Goal: Task Accomplishment & Management: Use online tool/utility

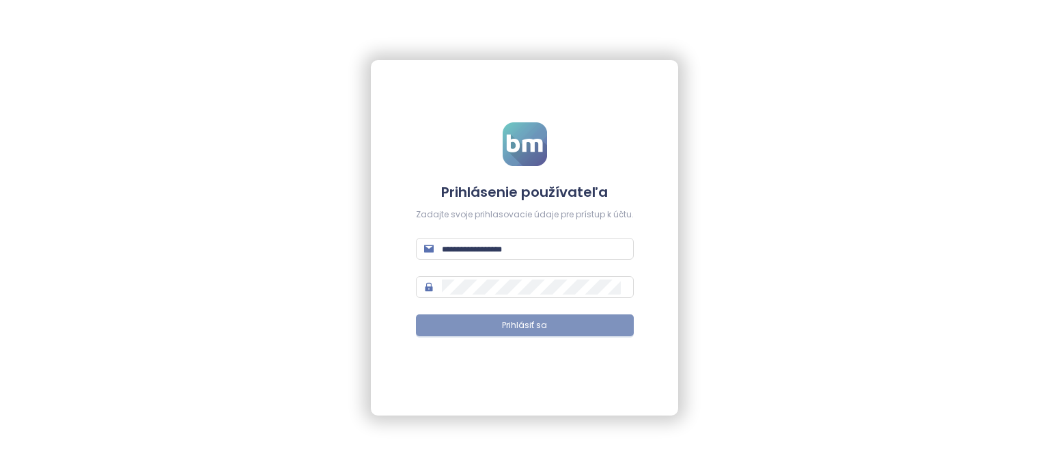
type input "**********"
click at [472, 316] on button "Prihlásiť sa" at bounding box center [525, 325] width 218 height 22
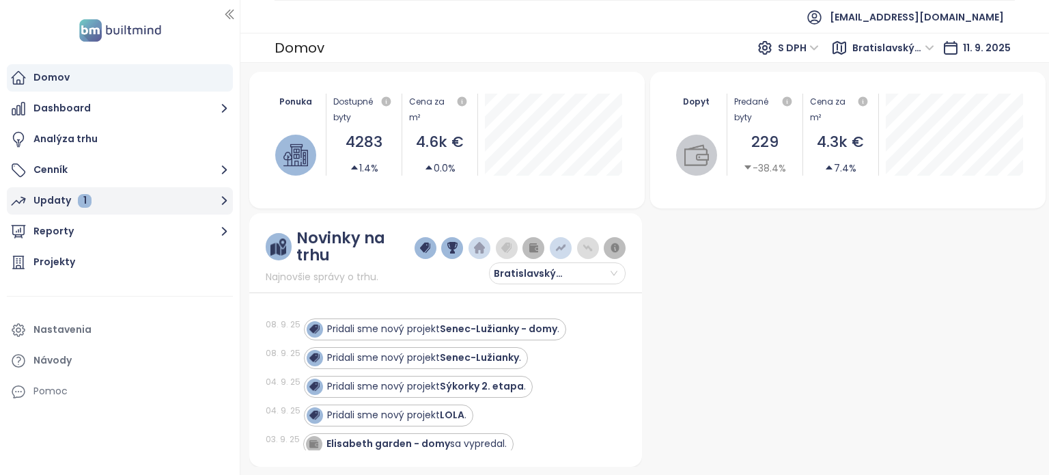
click at [58, 202] on div "Updaty 1" at bounding box center [62, 200] width 58 height 17
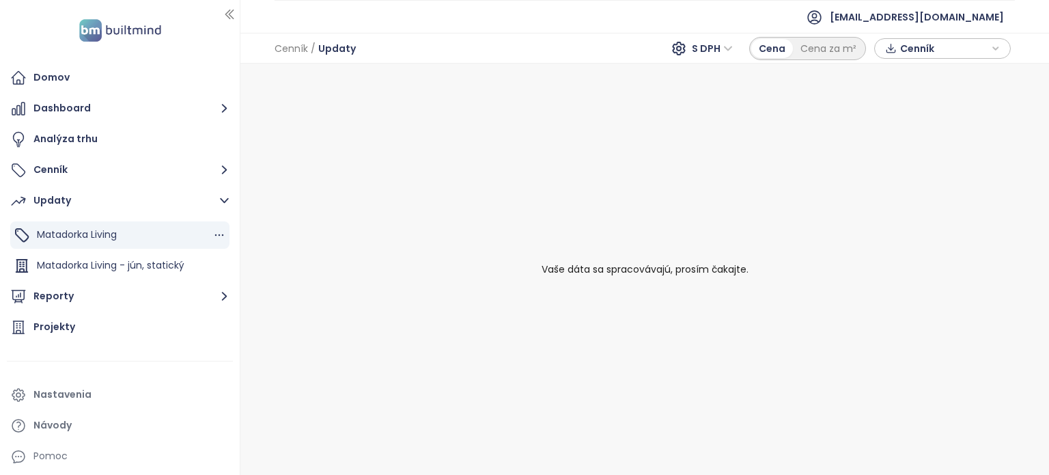
click at [131, 238] on div "Matadorka Living" at bounding box center [119, 234] width 219 height 27
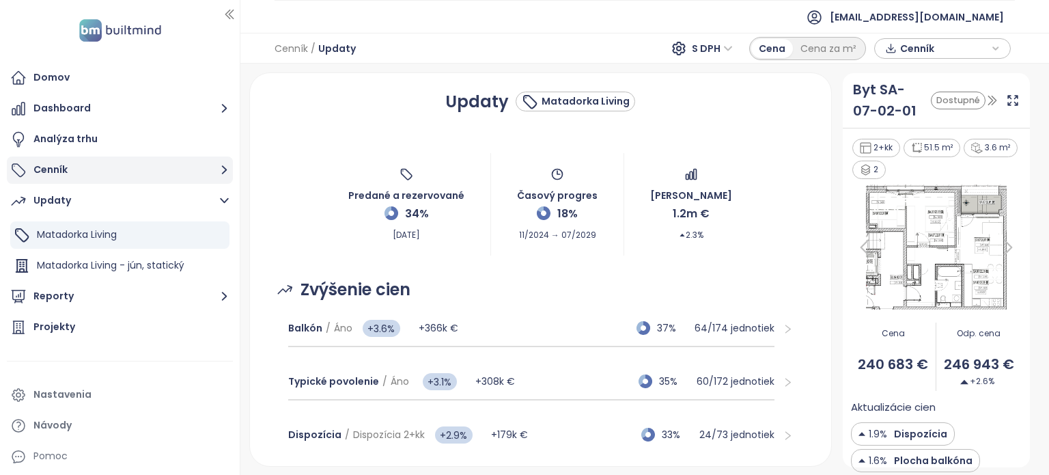
click at [81, 166] on button "Cenník" at bounding box center [120, 169] width 226 height 27
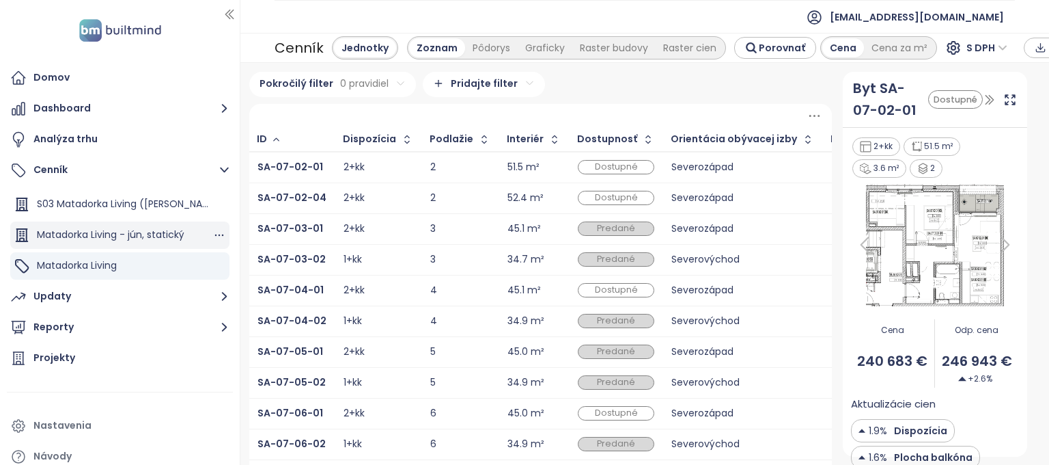
click at [164, 224] on div "Matadorka Living - jún, statický" at bounding box center [119, 234] width 219 height 27
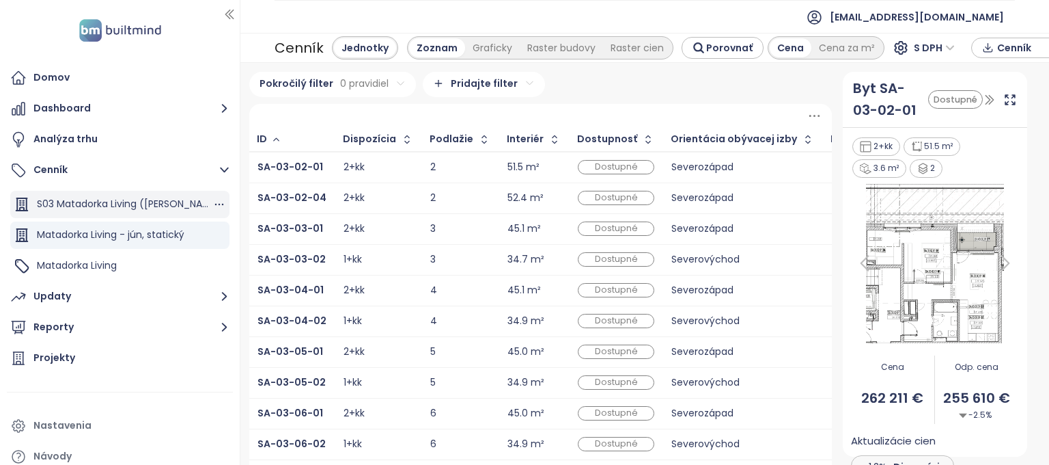
click at [126, 198] on span "S03 Matadorka Living ([PERSON_NAME] na predaj)" at bounding box center [154, 204] width 235 height 14
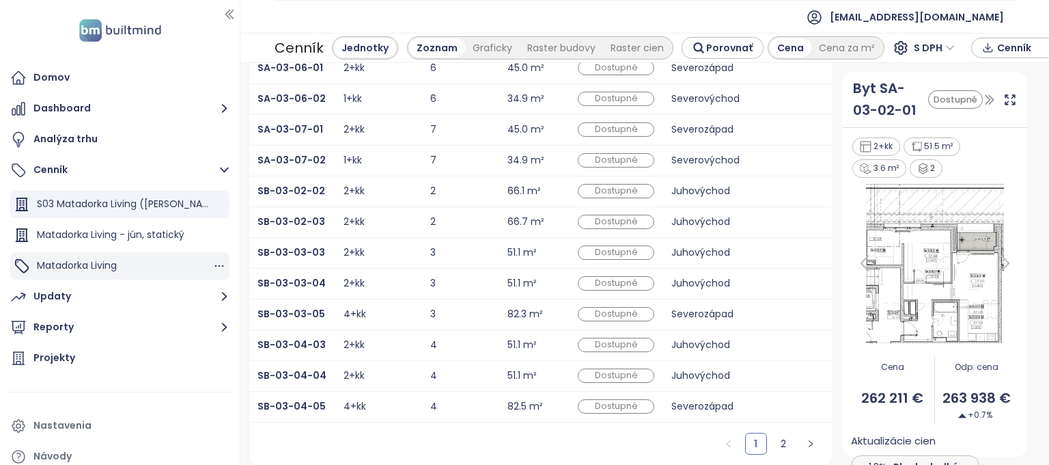
click at [66, 271] on span "Matadorka Living" at bounding box center [77, 265] width 80 height 14
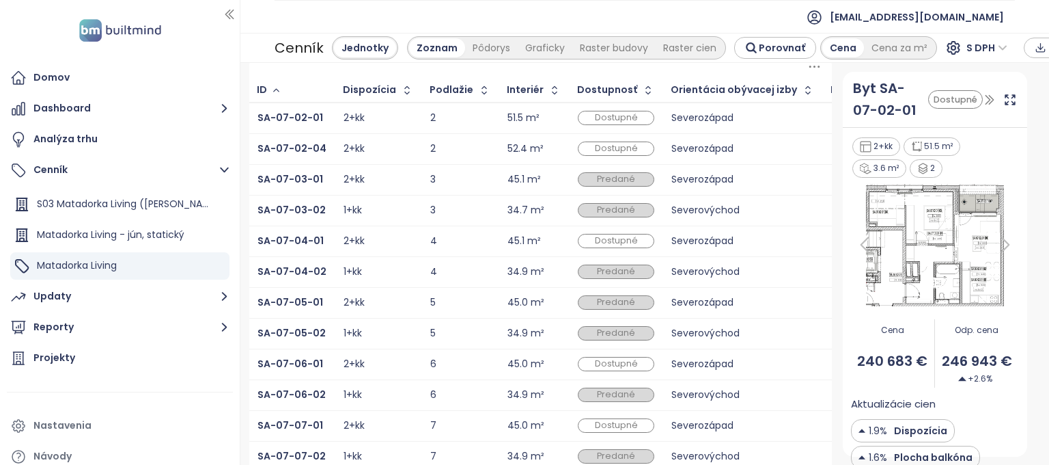
scroll to position [0, 103]
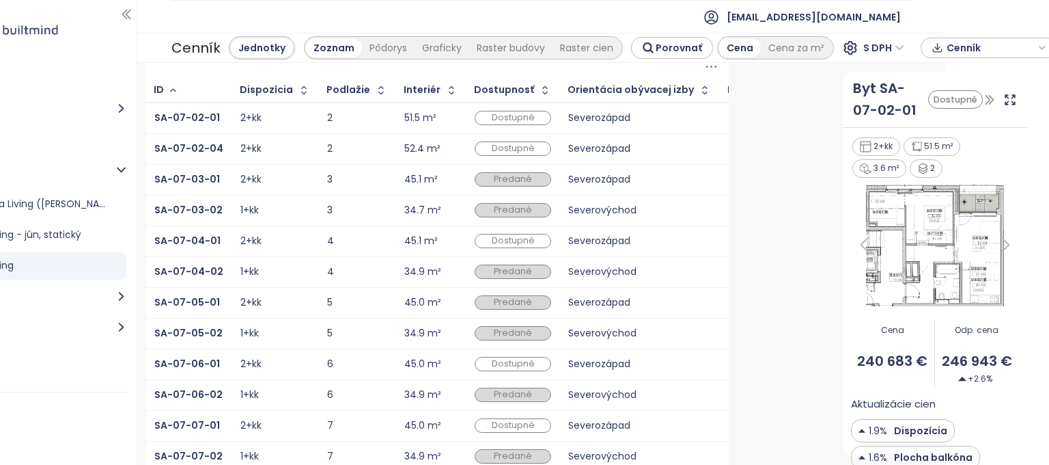
click at [989, 43] on span "Cenník" at bounding box center [991, 48] width 88 height 20
click at [932, 79] on icon at bounding box center [938, 74] width 12 height 22
click at [932, 73] on icon at bounding box center [938, 74] width 12 height 22
click at [972, 74] on div "XLSX" at bounding box center [969, 74] width 50 height 22
click at [929, 122] on button "Stiahnuť" at bounding box center [990, 116] width 122 height 22
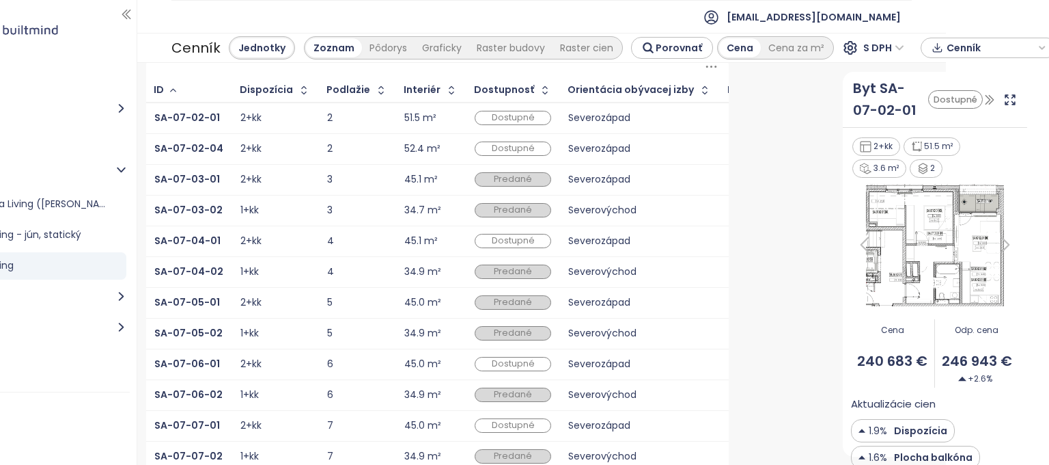
scroll to position [351, 0]
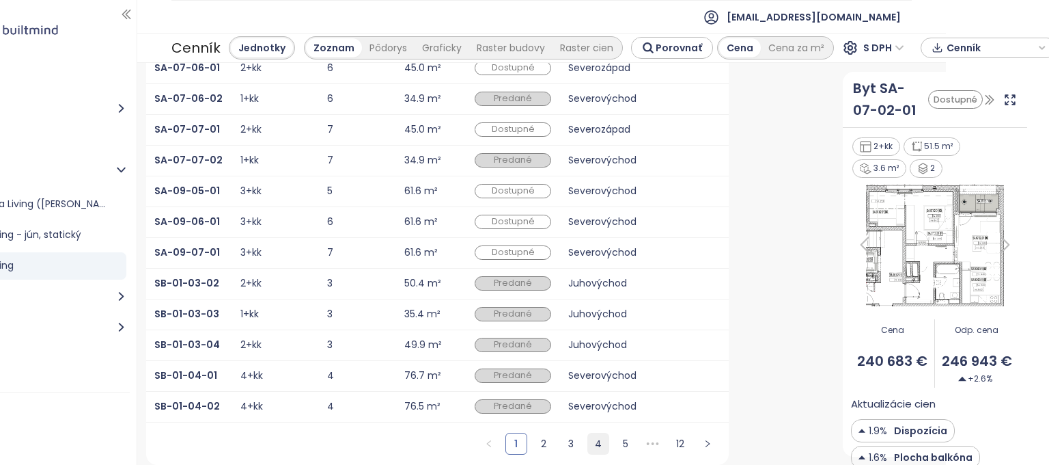
click at [588, 439] on link "4" at bounding box center [598, 443] width 20 height 20
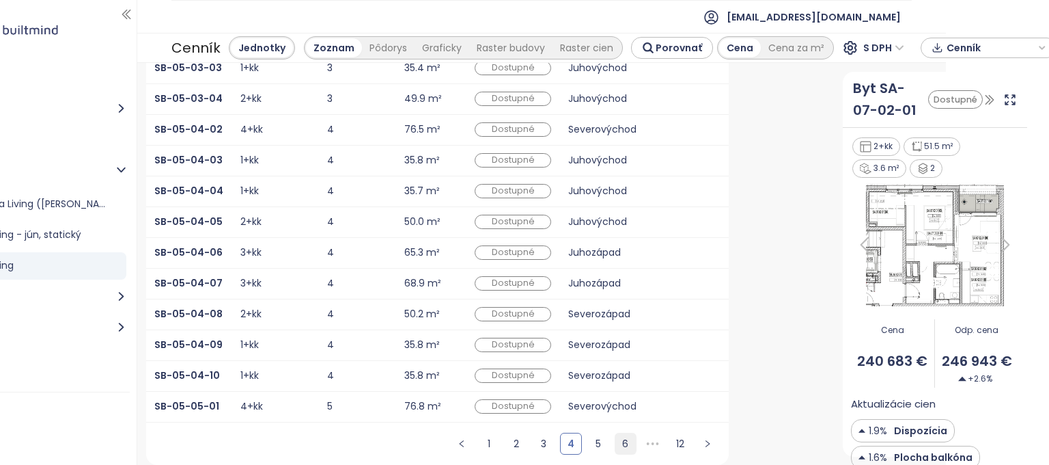
click at [616, 445] on link "6" at bounding box center [626, 443] width 20 height 20
click at [620, 443] on link "8" at bounding box center [626, 443] width 20 height 20
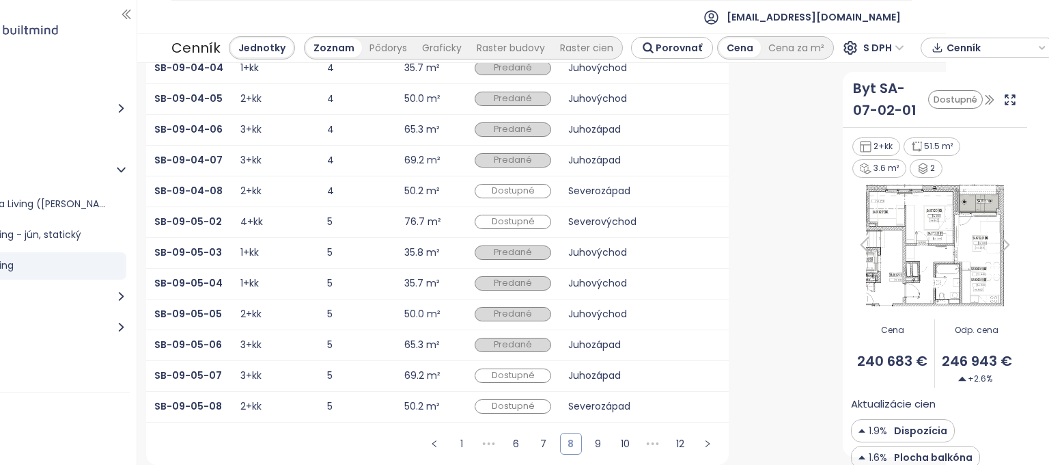
click at [620, 443] on link "10" at bounding box center [626, 443] width 20 height 20
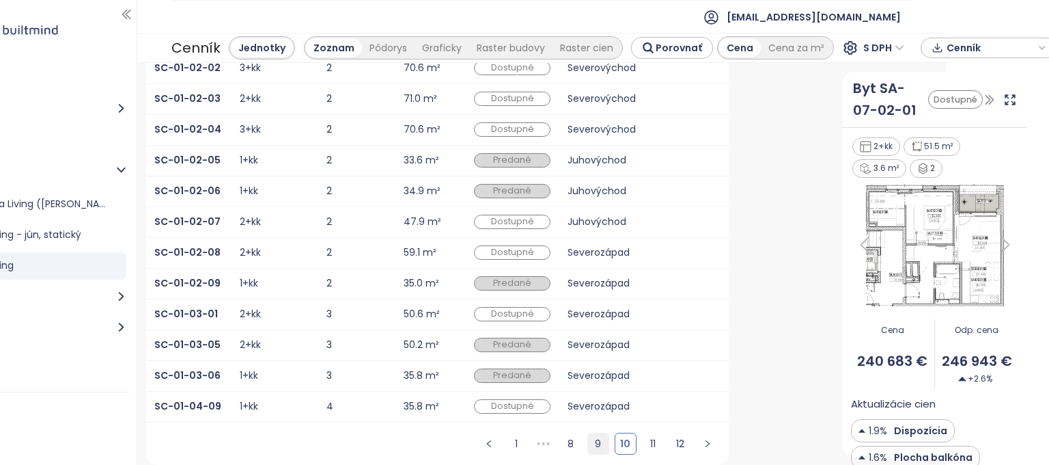
click at [588, 442] on link "9" at bounding box center [598, 443] width 20 height 20
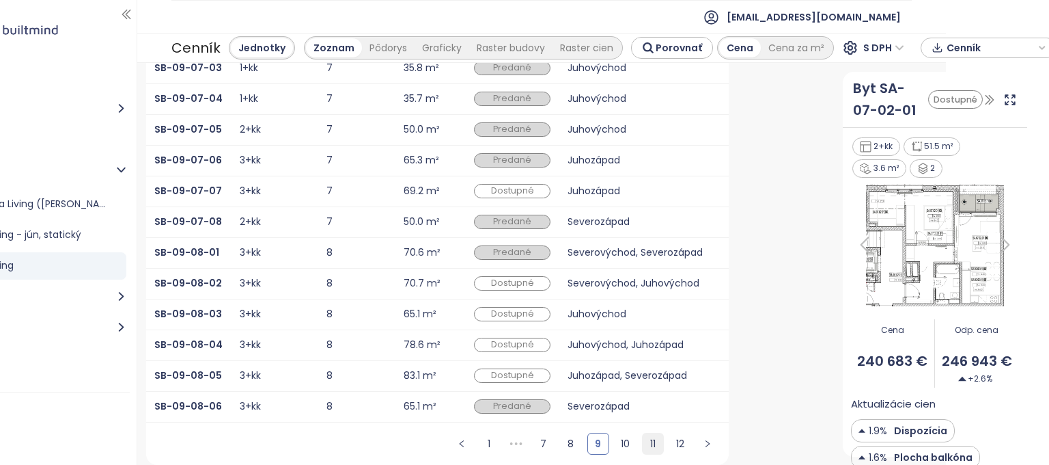
click at [654, 437] on link "11" at bounding box center [653, 443] width 20 height 20
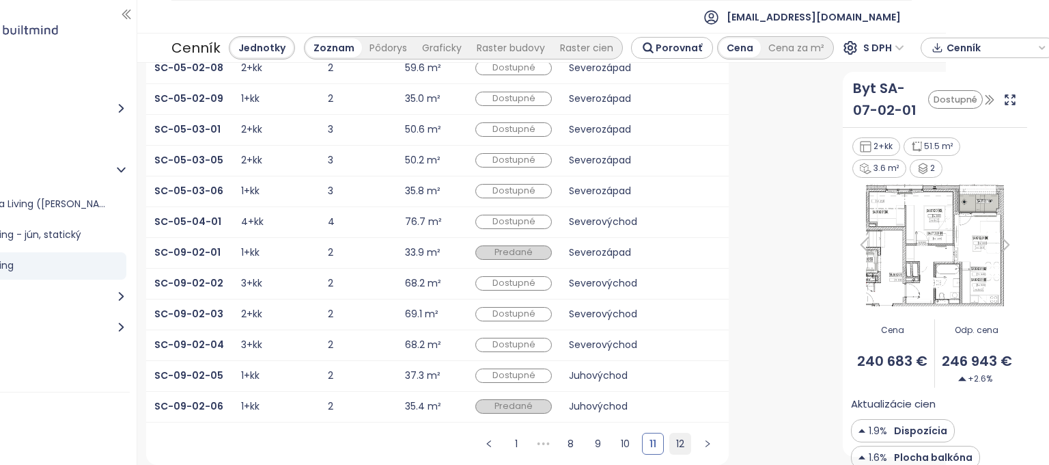
click at [670, 446] on link "12" at bounding box center [680, 443] width 20 height 20
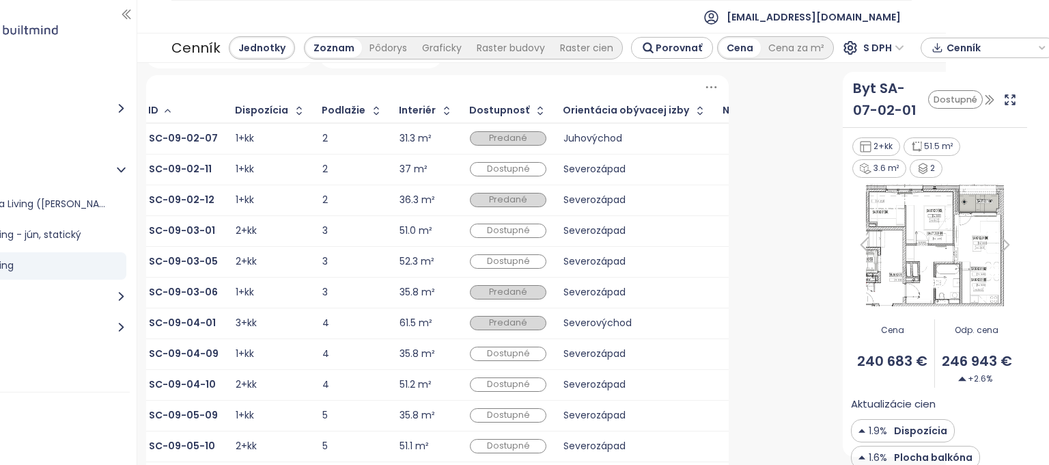
scroll to position [0, 0]
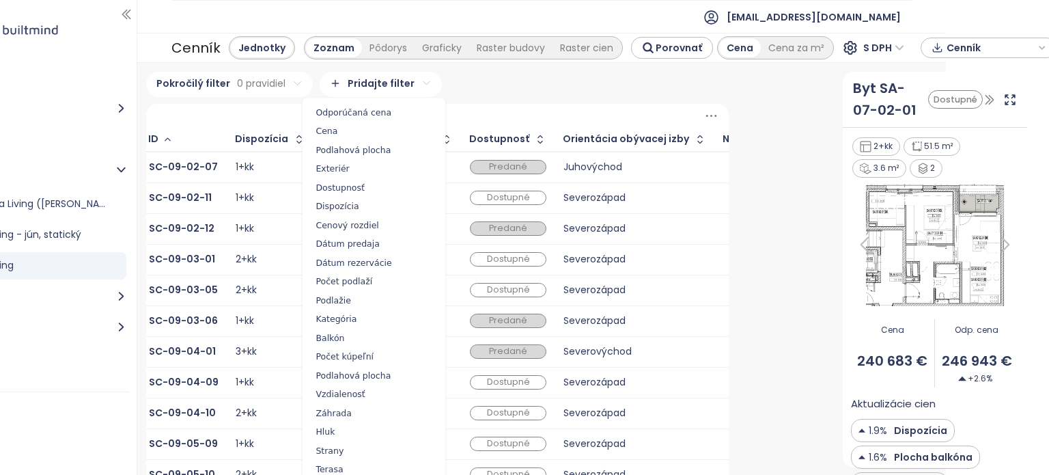
click at [346, 80] on html "Domov Dashboard Analýza trhu Cenník S03 Matadorka Living ([PERSON_NAME] na pred…" at bounding box center [421, 237] width 1049 height 475
click at [336, 111] on span "Odporúčaná cena" at bounding box center [373, 112] width 137 height 19
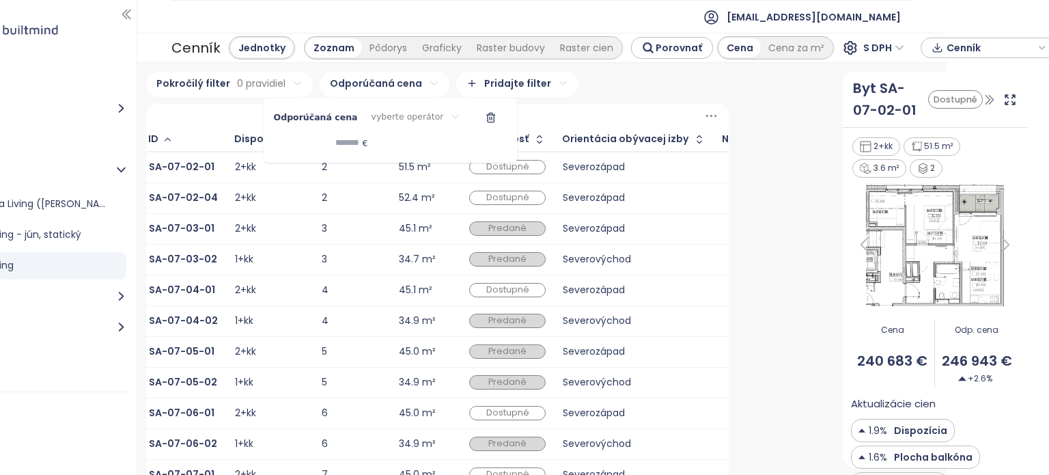
click at [485, 117] on icon "button" at bounding box center [490, 117] width 11 height 11
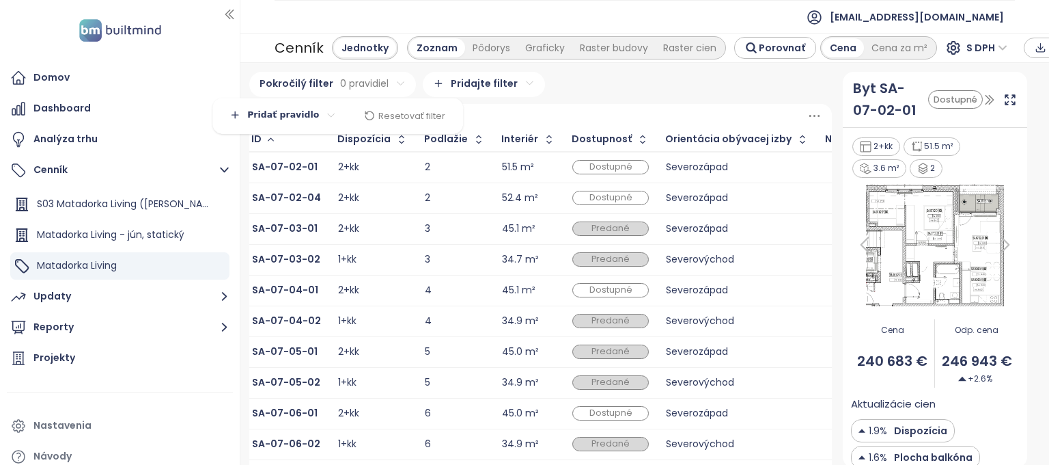
click at [346, 93] on html "Domov Dashboard Analýza trhu Cenník S03 Matadorka Living ([PERSON_NAME] na pred…" at bounding box center [524, 232] width 1049 height 465
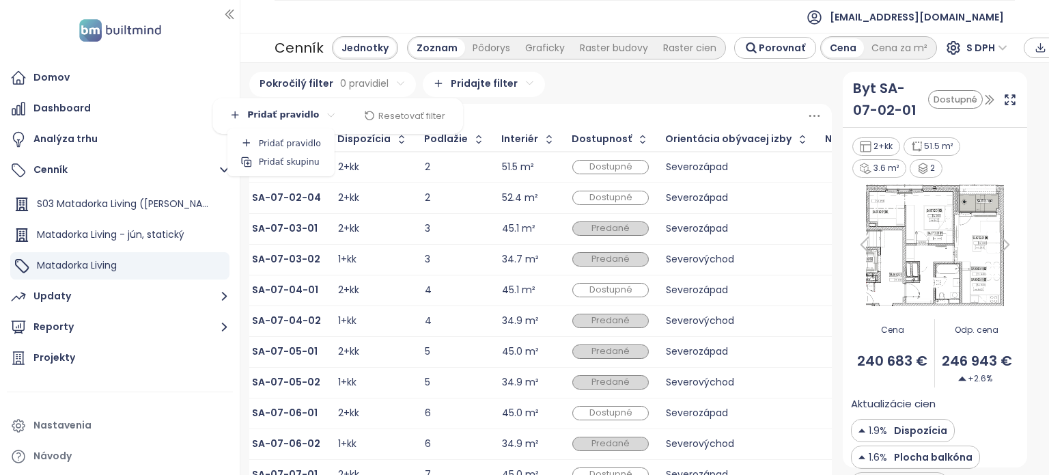
click at [288, 115] on html "Domov Dashboard Analýza trhu Cenník S03 Matadorka Living ([PERSON_NAME] na pred…" at bounding box center [524, 237] width 1049 height 475
